Goal: Task Accomplishment & Management: Use online tool/utility

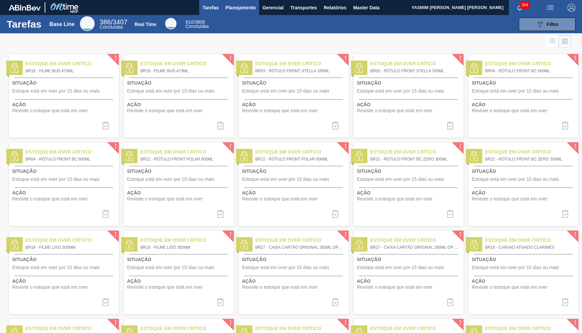
click at [251, 12] on button "Planejamento" at bounding box center [240, 7] width 37 height 15
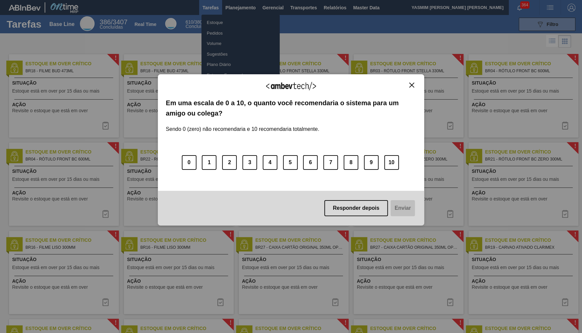
click at [228, 25] on div "Agradecemos seu feedback! Em uma escala de 0 a 10, o quanto você recomendaria o…" at bounding box center [291, 150] width 266 height 314
click at [347, 214] on button "Responder depois" at bounding box center [356, 208] width 64 height 16
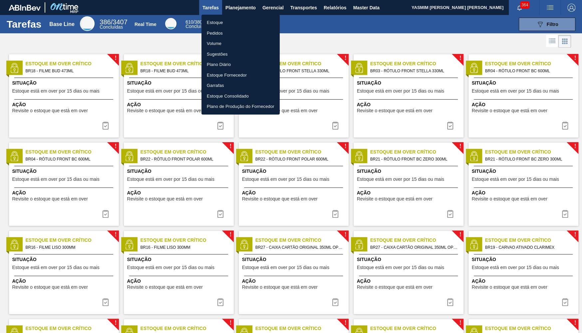
click at [239, 15] on ul "Estoque Pedidos Volume Sugestões Plano Diário Estoque Fornecedor Garrafas Estoq…" at bounding box center [240, 65] width 78 height 100
click at [241, 20] on li "Estoque" at bounding box center [240, 22] width 78 height 11
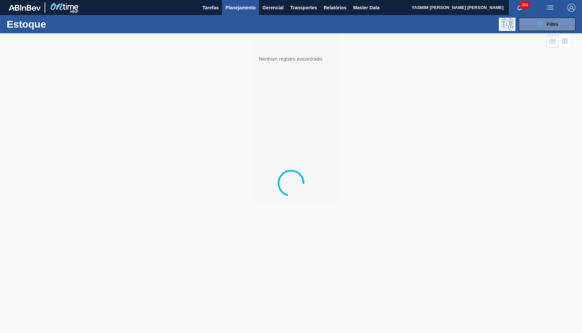
click at [553, 31] on div "Estoque 089F7B8B-B2A5-4AFE-B5C0-19BA573D28AC Filtro" at bounding box center [291, 24] width 582 height 18
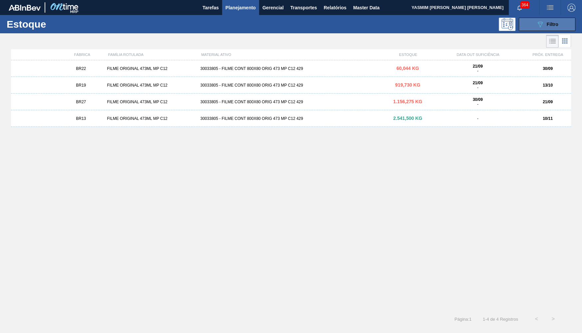
click at [552, 29] on button "089F7B8B-B2A5-4AFE-B5C0-19BA573D28AC Filtro" at bounding box center [546, 24] width 57 height 13
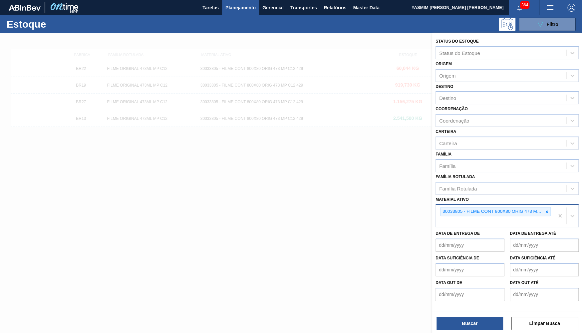
click at [542, 209] on div "30033805 - FILME CONT 800X80 ORIG 473 MP C12 429" at bounding box center [495, 216] width 118 height 22
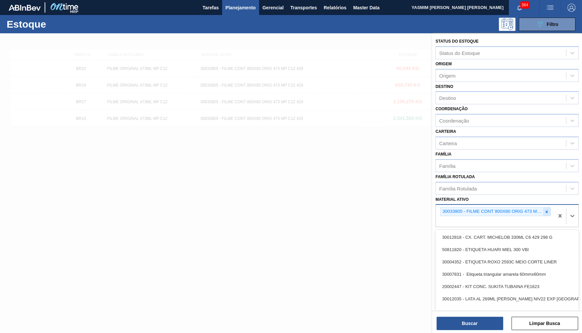
click at [549, 207] on div at bounding box center [546, 211] width 7 height 8
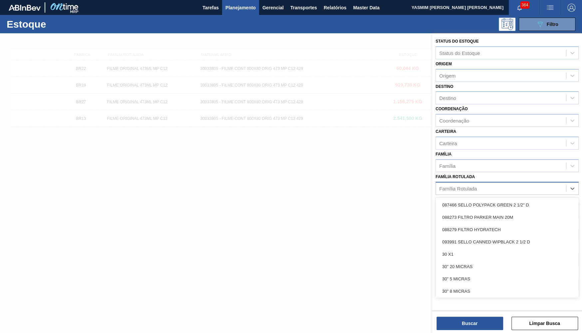
click at [492, 183] on div "Família Rotulada" at bounding box center [501, 188] width 130 height 10
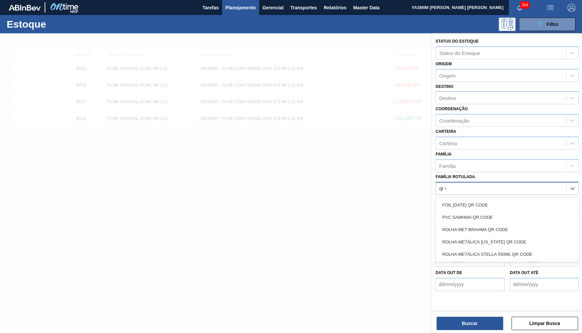
type Rotulada "qr co"
click at [494, 223] on div "ROLHA MET BRAHMA QR CODE" at bounding box center [506, 229] width 143 height 12
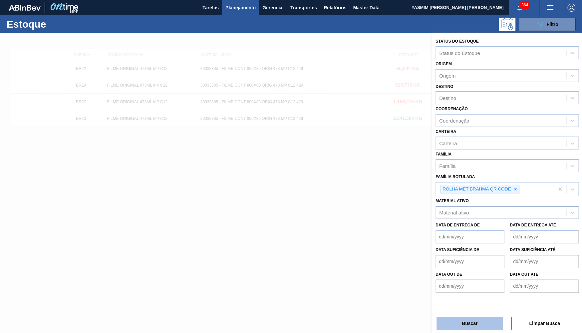
click at [478, 323] on button "Buscar" at bounding box center [469, 322] width 67 height 13
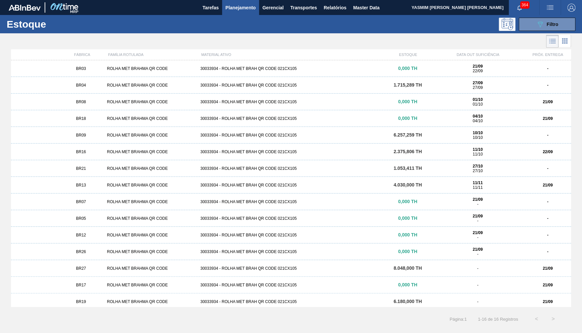
scroll to position [19, 0]
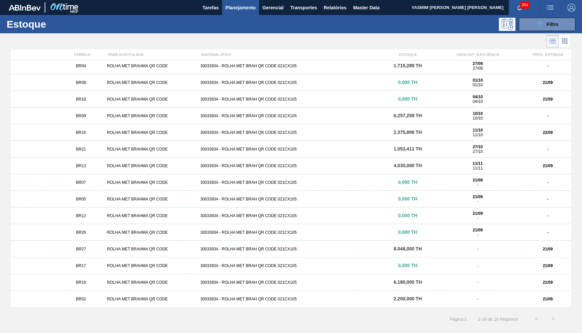
click at [120, 299] on div "ROLHA MET BRAHMA QR CODE" at bounding box center [150, 298] width 93 height 5
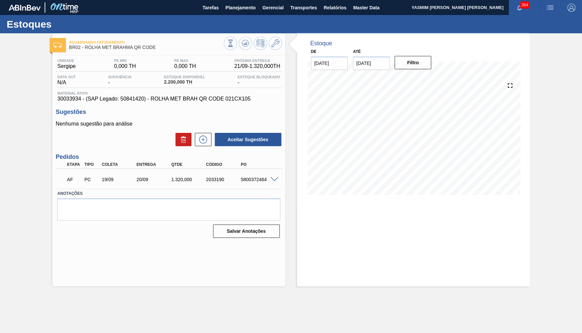
click at [272, 178] on span at bounding box center [274, 179] width 8 height 5
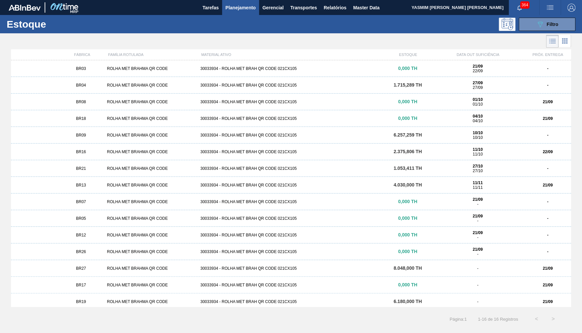
click at [88, 123] on div "BR18 ROLHA MET BRAHMA QR CODE 30033934 - ROLHA MET BRAH QR CODE 021CX105 0,000 …" at bounding box center [291, 118] width 560 height 17
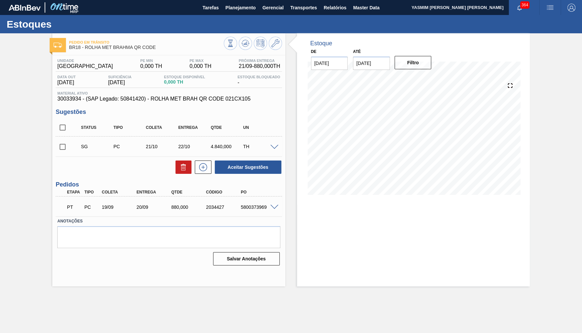
click at [276, 145] on span at bounding box center [274, 147] width 8 height 5
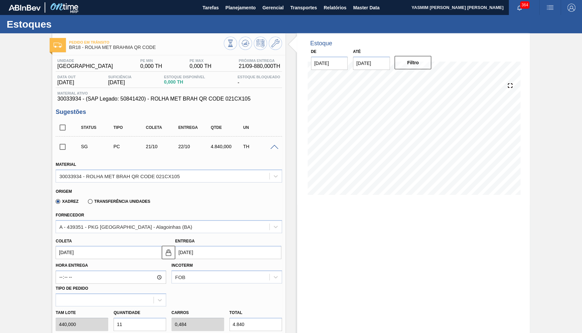
scroll to position [2, 0]
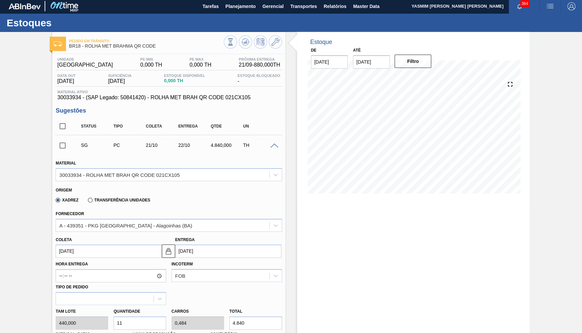
drag, startPoint x: 208, startPoint y: 324, endPoint x: 187, endPoint y: 333, distance: 23.4
click at [229, 329] on input "4.840" at bounding box center [255, 322] width 53 height 13
type input "0,005"
type input "0"
type input "2"
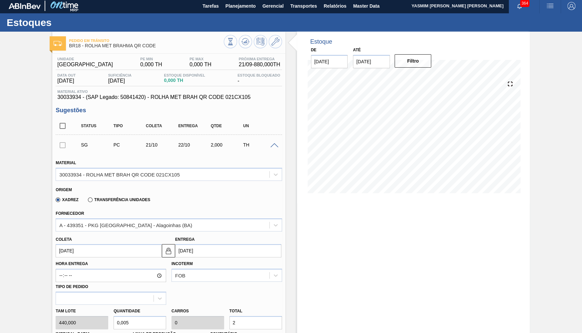
type input "0,05"
type input "0,002"
type input "22"
type input "0,52"
type input "0,023"
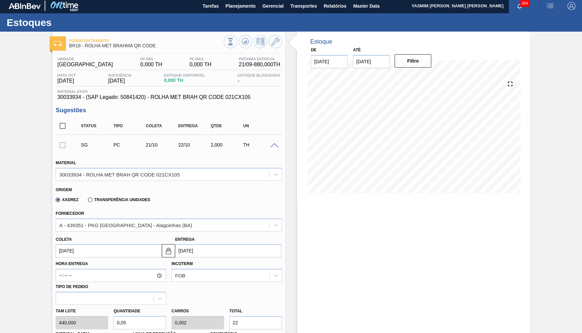
type input "229"
type input "0,05"
type input "0,002"
type input "22"
type input "0,5"
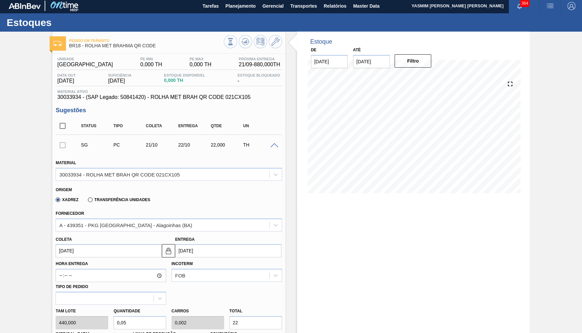
type input "0,022"
type input "220"
type input "5"
type input "0,22"
type input "2.200"
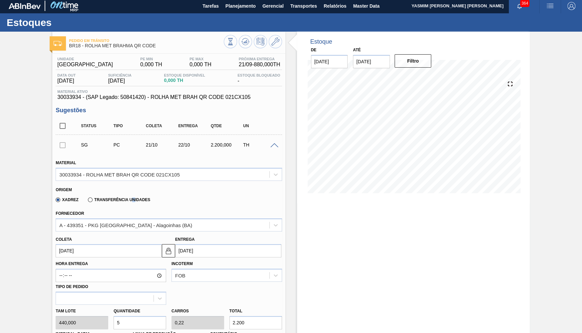
click at [133, 201] on label "Transferência Unidades" at bounding box center [119, 199] width 62 height 5
click at [127, 201] on label "Transferência Unidades" at bounding box center [119, 199] width 62 height 5
click at [87, 201] on input "Transferência Unidades" at bounding box center [87, 201] width 0 height 0
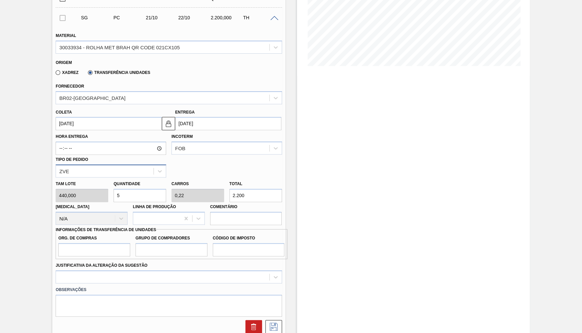
scroll to position [131, 0]
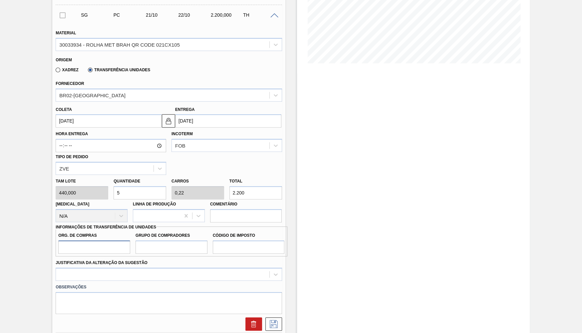
click at [114, 240] on input "Org. de Compras" at bounding box center [94, 246] width 72 height 13
type input "BR00"
click at [157, 242] on input "Grupo de Compradores" at bounding box center [171, 246] width 72 height 13
type input "B02"
click at [217, 242] on input "Código de Imposto" at bounding box center [249, 246] width 72 height 13
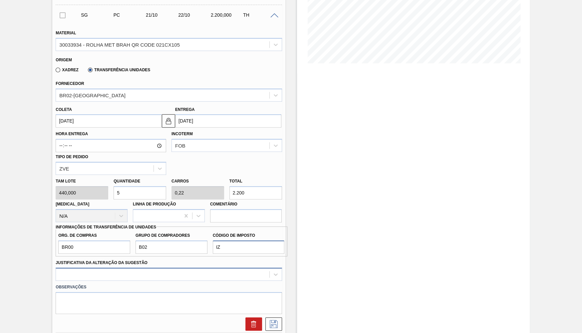
type input "IZ"
click at [207, 269] on div at bounding box center [169, 274] width 226 height 13
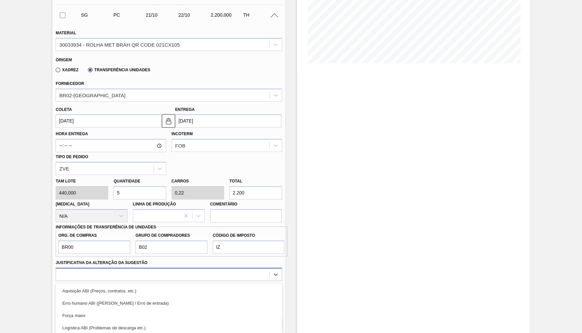
scroll to position [178, 0]
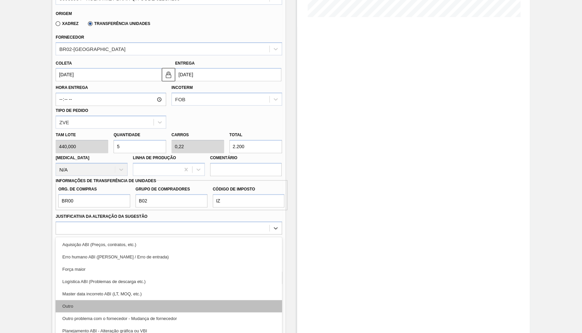
click at [106, 301] on div "Outro" at bounding box center [169, 306] width 226 height 12
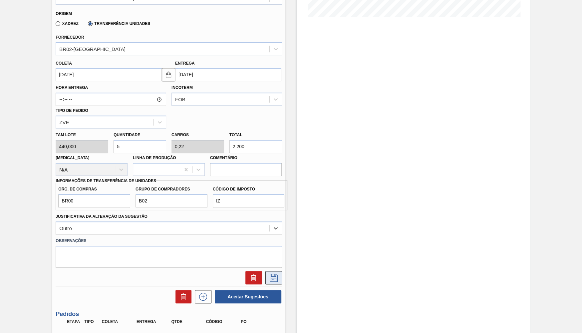
click at [276, 271] on button at bounding box center [273, 277] width 17 height 13
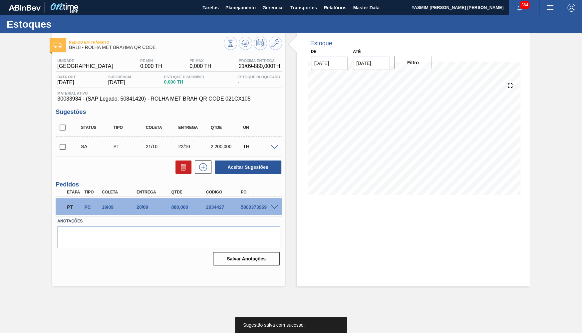
scroll to position [0, 0]
click at [64, 146] on input "checkbox" at bounding box center [63, 147] width 14 height 14
click at [276, 146] on span at bounding box center [274, 147] width 8 height 5
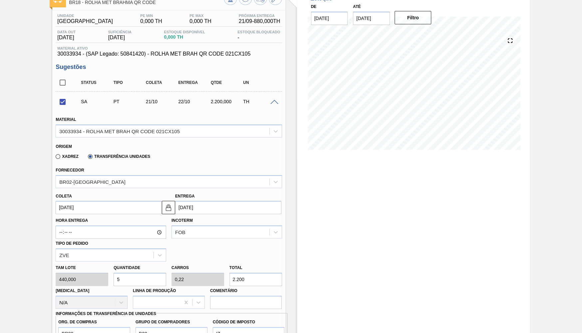
scroll to position [29, 0]
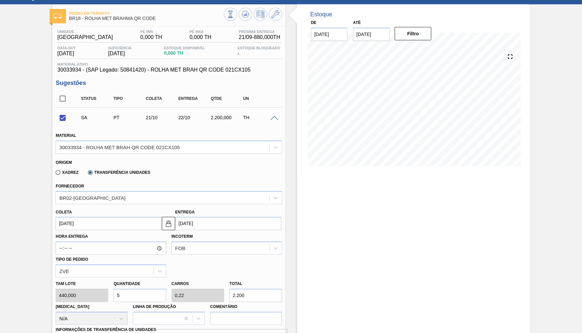
click at [275, 117] on span at bounding box center [274, 118] width 8 height 5
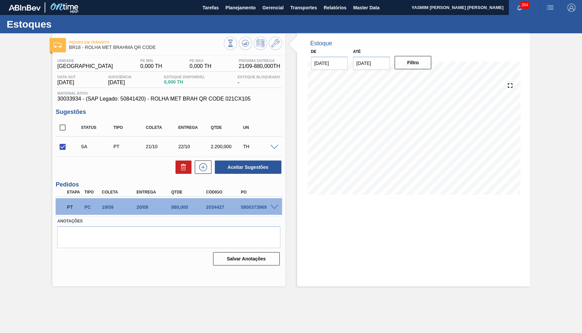
click at [274, 147] on span at bounding box center [274, 147] width 8 height 5
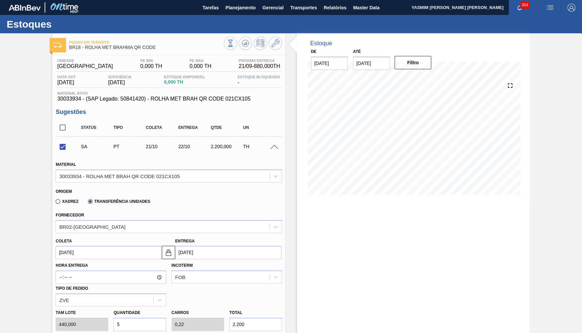
click at [238, 283] on div "Hora Entrega Incoterm FOB Tipo de pedido ZVE" at bounding box center [168, 282] width 231 height 47
click at [231, 278] on div "FOB" at bounding box center [226, 276] width 110 height 13
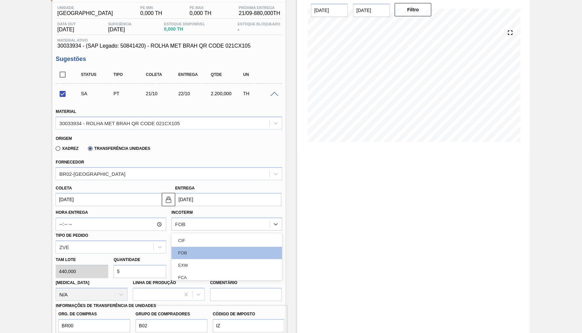
click at [220, 143] on div "Xadrez Transferência Unidades" at bounding box center [166, 147] width 220 height 13
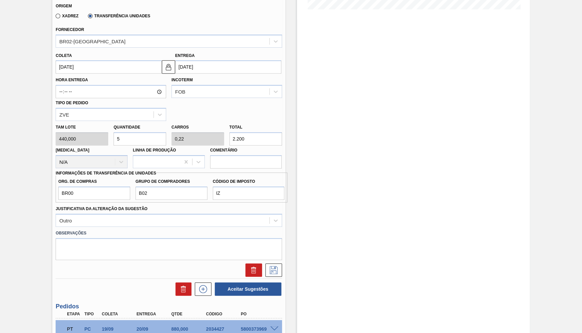
scroll to position [190, 0]
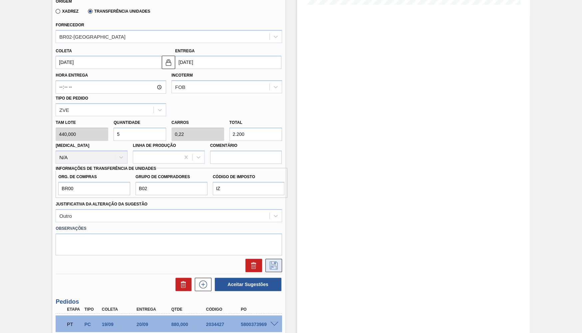
click at [267, 261] on button at bounding box center [273, 265] width 17 height 13
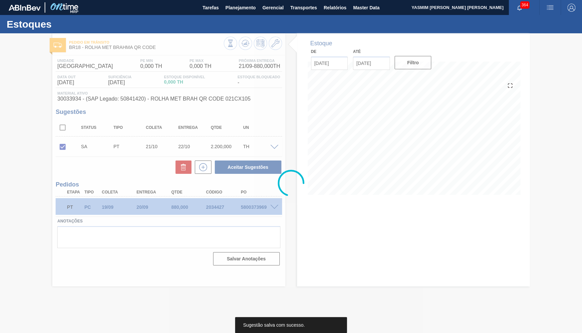
scroll to position [0, 0]
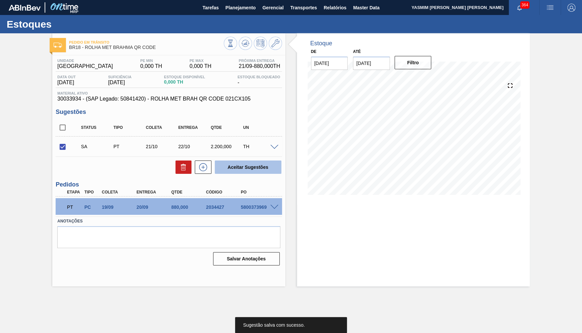
click at [256, 166] on button "Aceitar Sugestões" at bounding box center [248, 166] width 67 height 13
checkbox input "false"
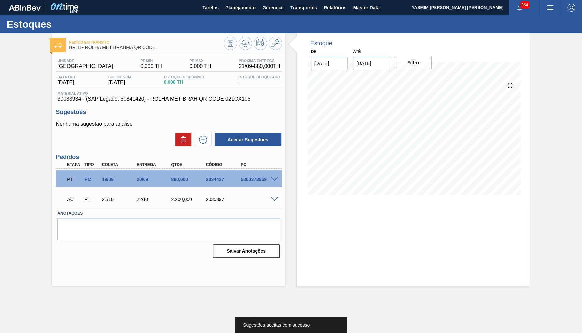
click at [273, 199] on span at bounding box center [274, 199] width 8 height 5
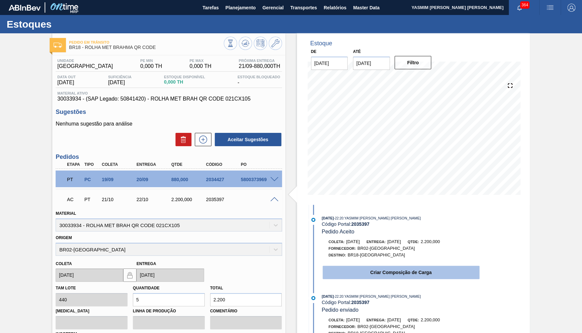
click at [413, 274] on button "Criar Composição de Carga" at bounding box center [400, 272] width 157 height 13
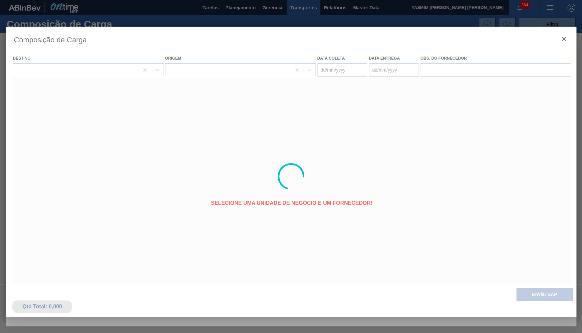
type coleta "[DATE]"
type entrega "[DATE]"
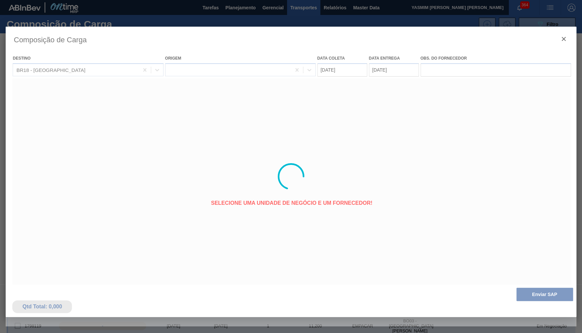
click at [541, 298] on div at bounding box center [291, 176] width 570 height 299
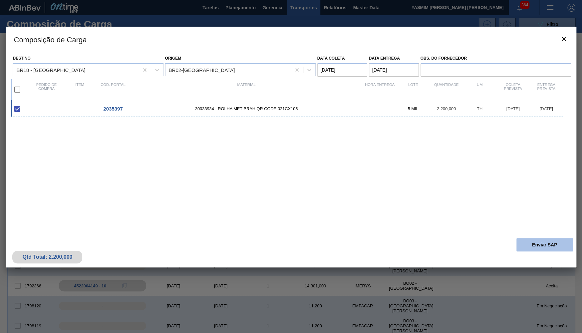
click at [538, 240] on button "Enviar SAP" at bounding box center [544, 244] width 57 height 13
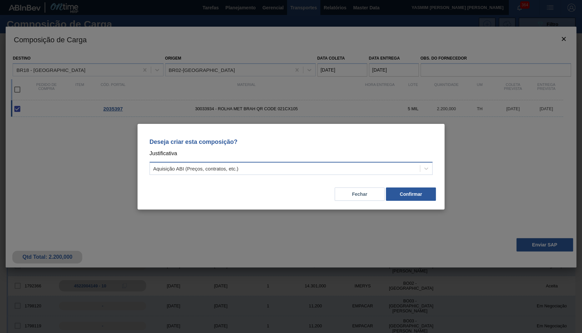
click at [351, 171] on div "Aquisição ABI (Preços, contratos, etc.)" at bounding box center [285, 168] width 270 height 10
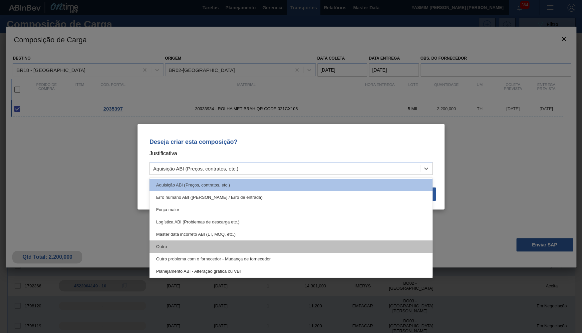
click at [283, 248] on div "Outro" at bounding box center [290, 246] width 283 height 12
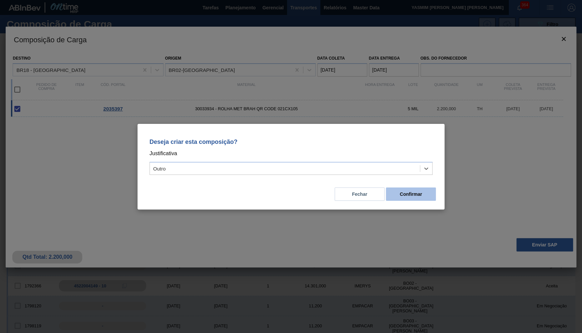
click at [407, 196] on button "Confirmar" at bounding box center [411, 193] width 50 height 13
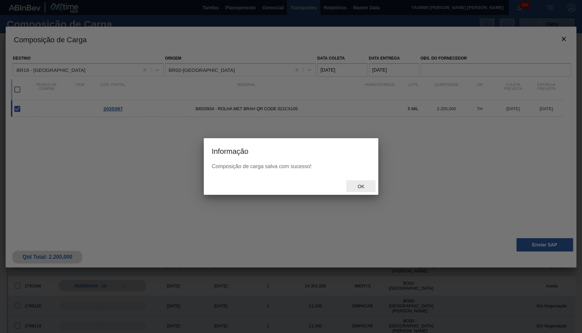
click at [356, 188] on div "Ok" at bounding box center [291, 185] width 174 height 17
click at [357, 188] on span "Ok" at bounding box center [360, 186] width 17 height 5
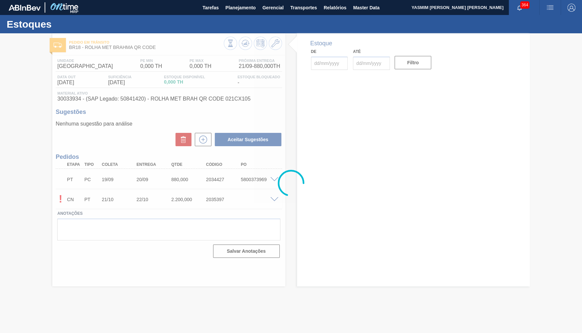
type input "[DATE]"
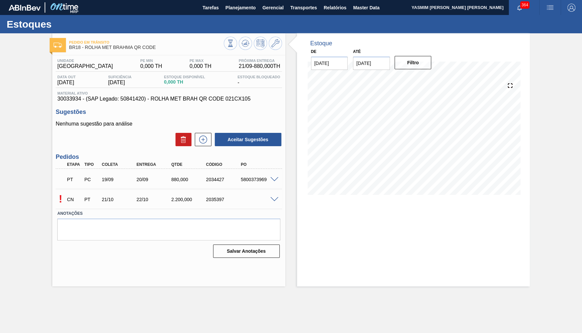
click at [271, 197] on div "! CN PT 21/10 22/10 2.200,000 2035397" at bounding box center [169, 198] width 226 height 17
click at [271, 197] on span at bounding box center [274, 199] width 8 height 5
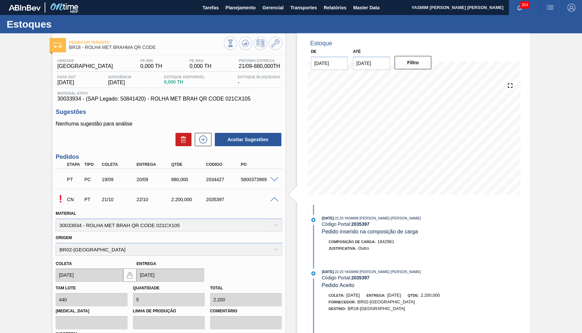
scroll to position [122, 0]
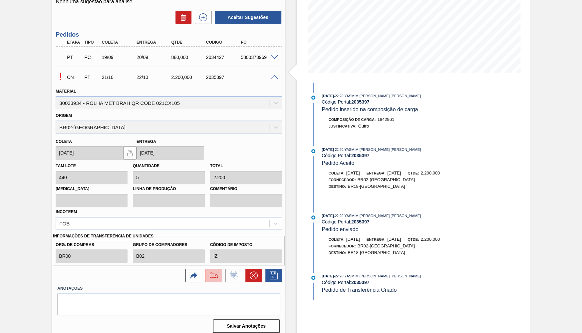
click at [211, 271] on img at bounding box center [213, 275] width 11 height 8
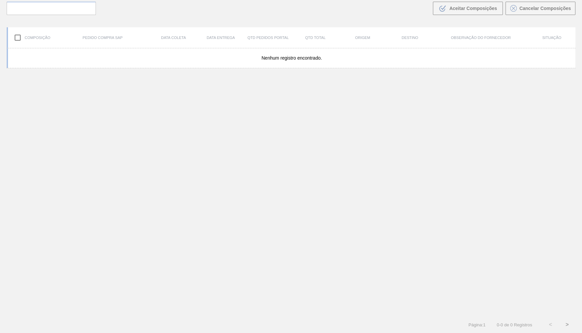
scroll to position [47, 0]
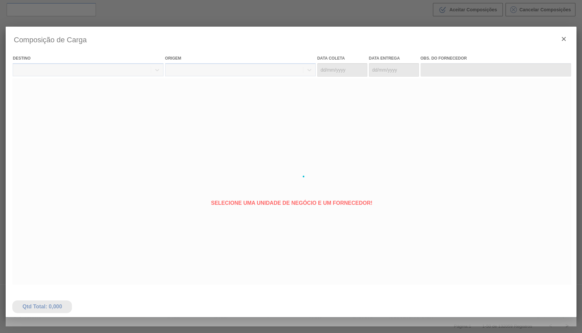
type coleta "[DATE]"
type entrega "[DATE]"
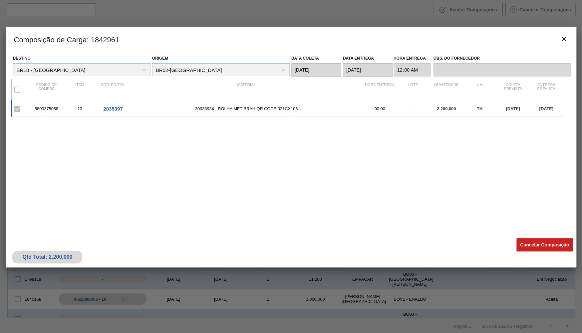
click at [181, 20] on div at bounding box center [291, 166] width 582 height 333
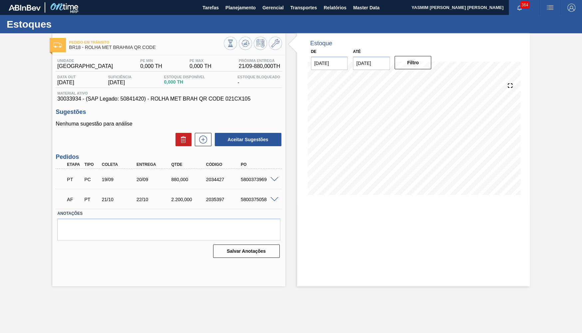
click at [252, 202] on div "5800375058" at bounding box center [258, 199] width 39 height 5
copy div "5800375058"
